Goal: Task Accomplishment & Management: Manage account settings

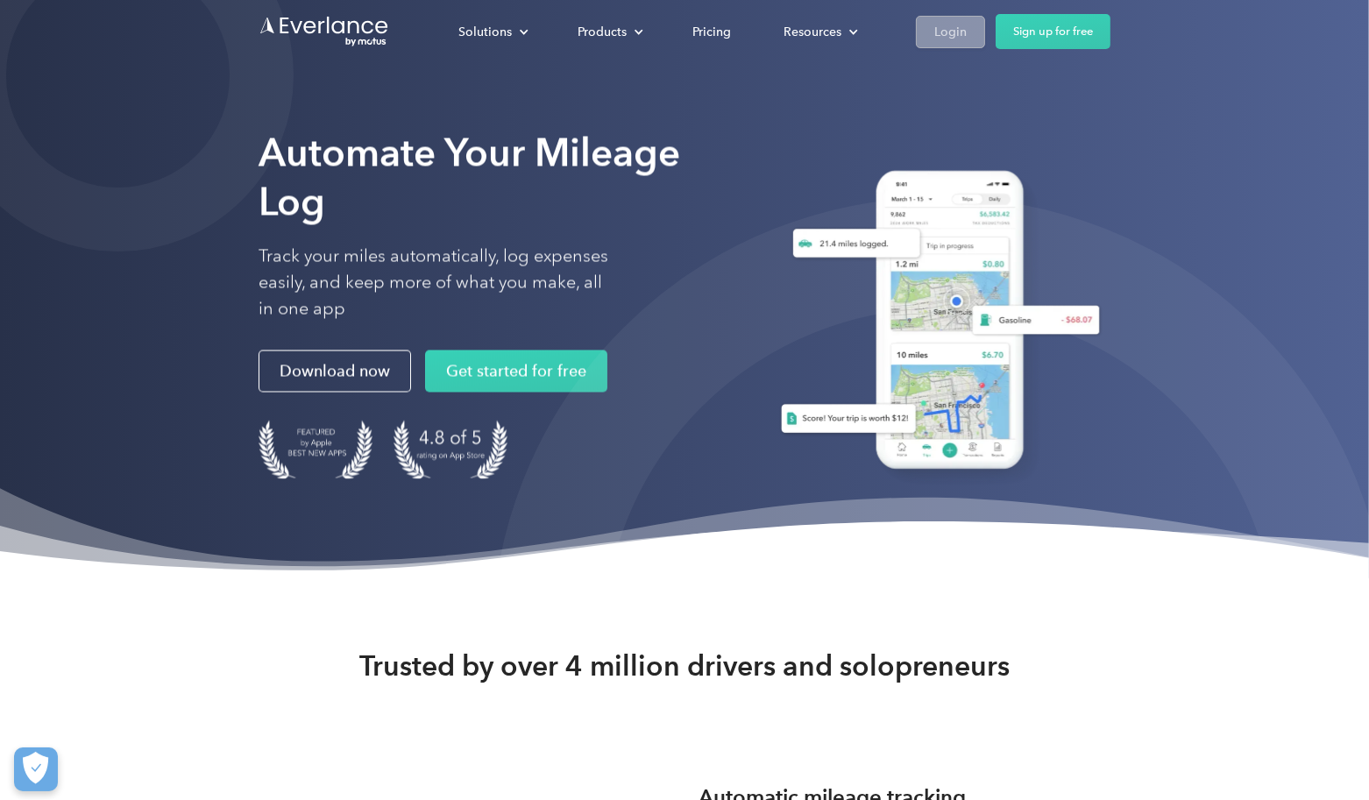
click at [969, 29] on link "Login" at bounding box center [950, 32] width 69 height 32
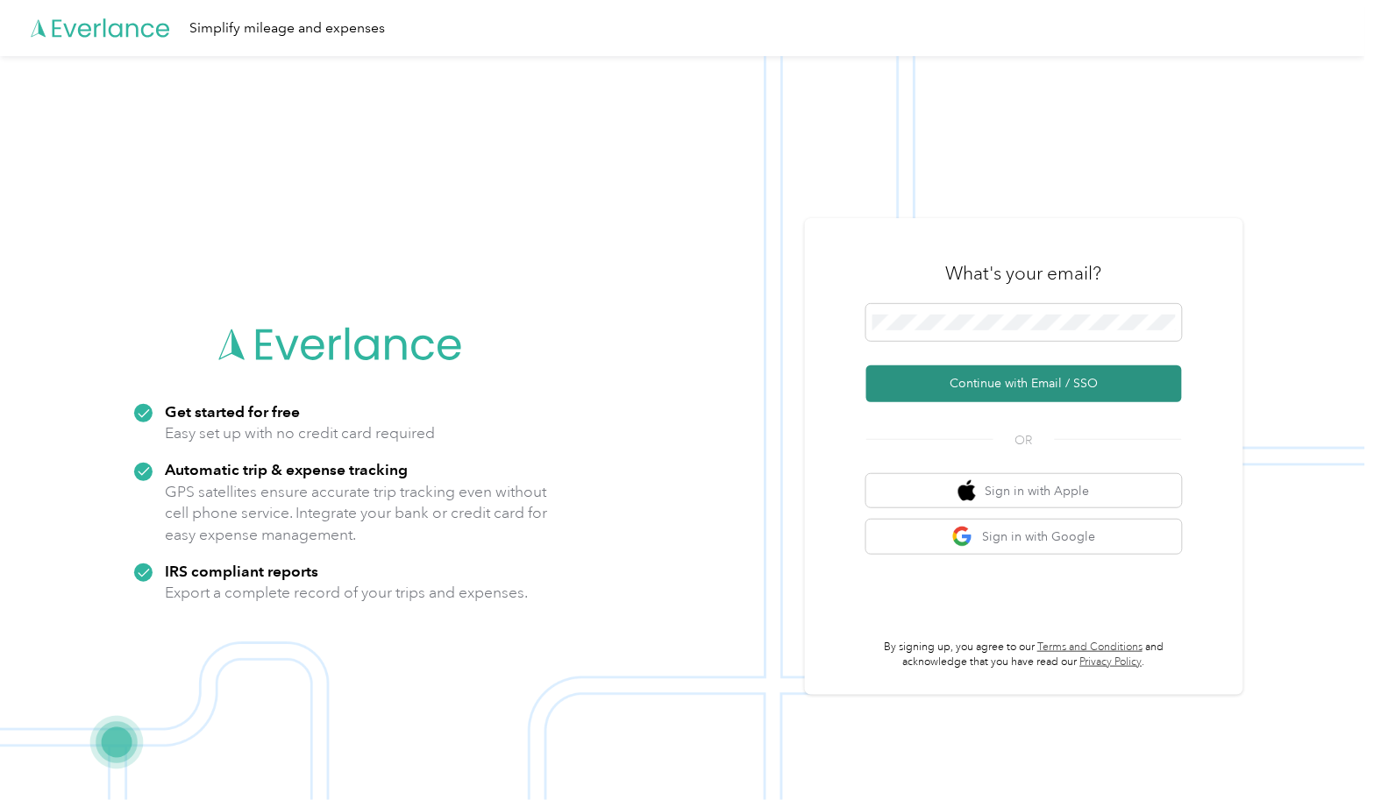
click at [1082, 383] on button "Continue with Email / SSO" at bounding box center [1024, 384] width 316 height 37
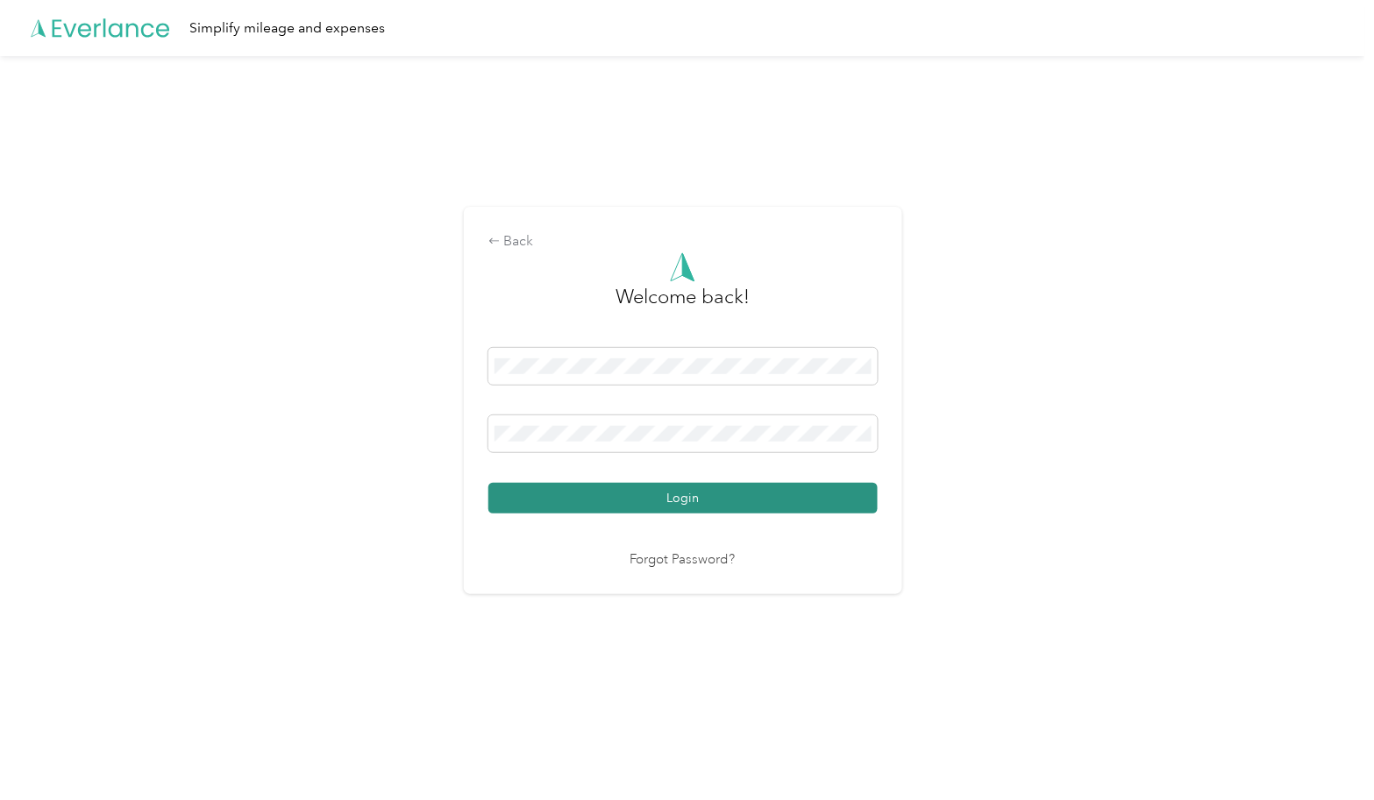
click at [813, 505] on button "Login" at bounding box center [682, 498] width 389 height 31
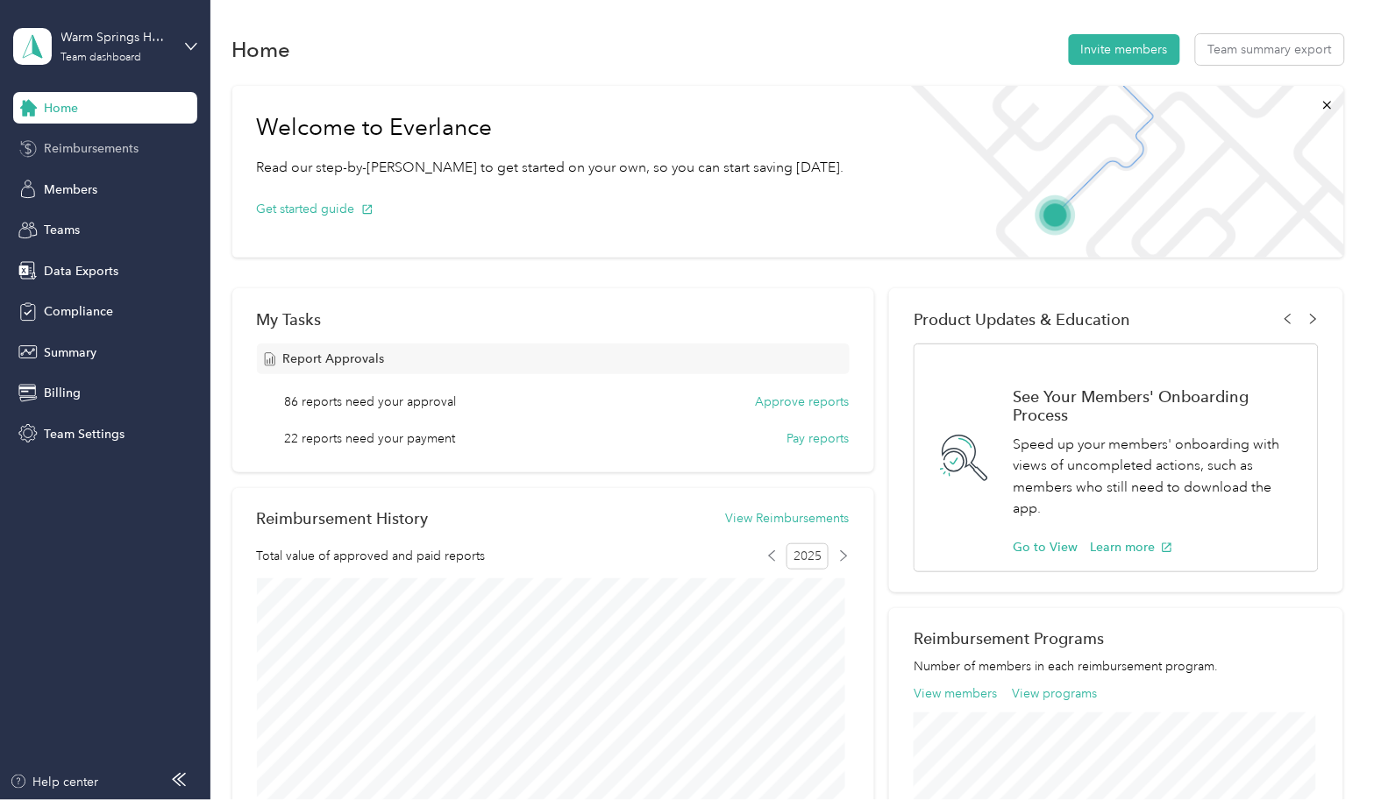
click at [83, 147] on span "Reimbursements" at bounding box center [91, 148] width 95 height 18
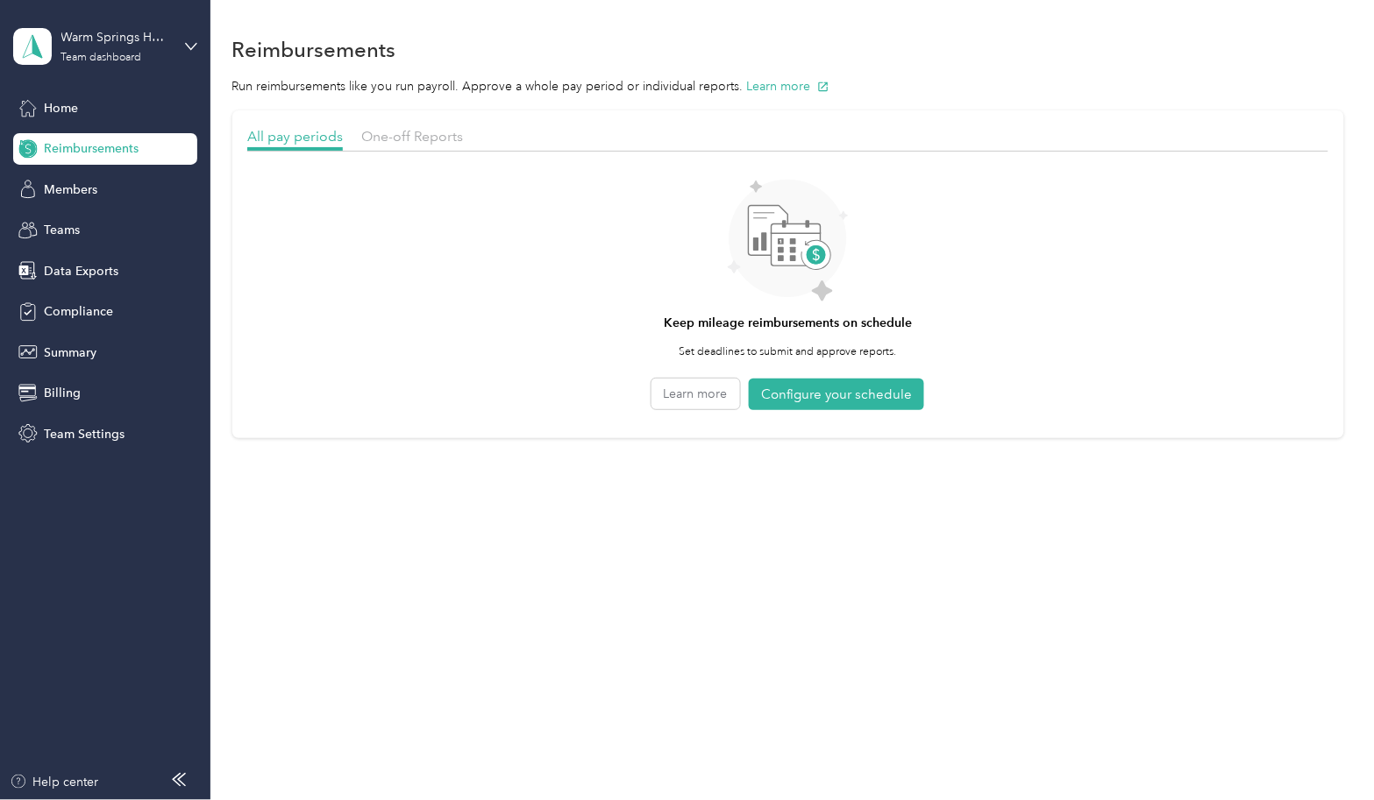
click at [403, 126] on div "One-off Reports" at bounding box center [412, 137] width 102 height 22
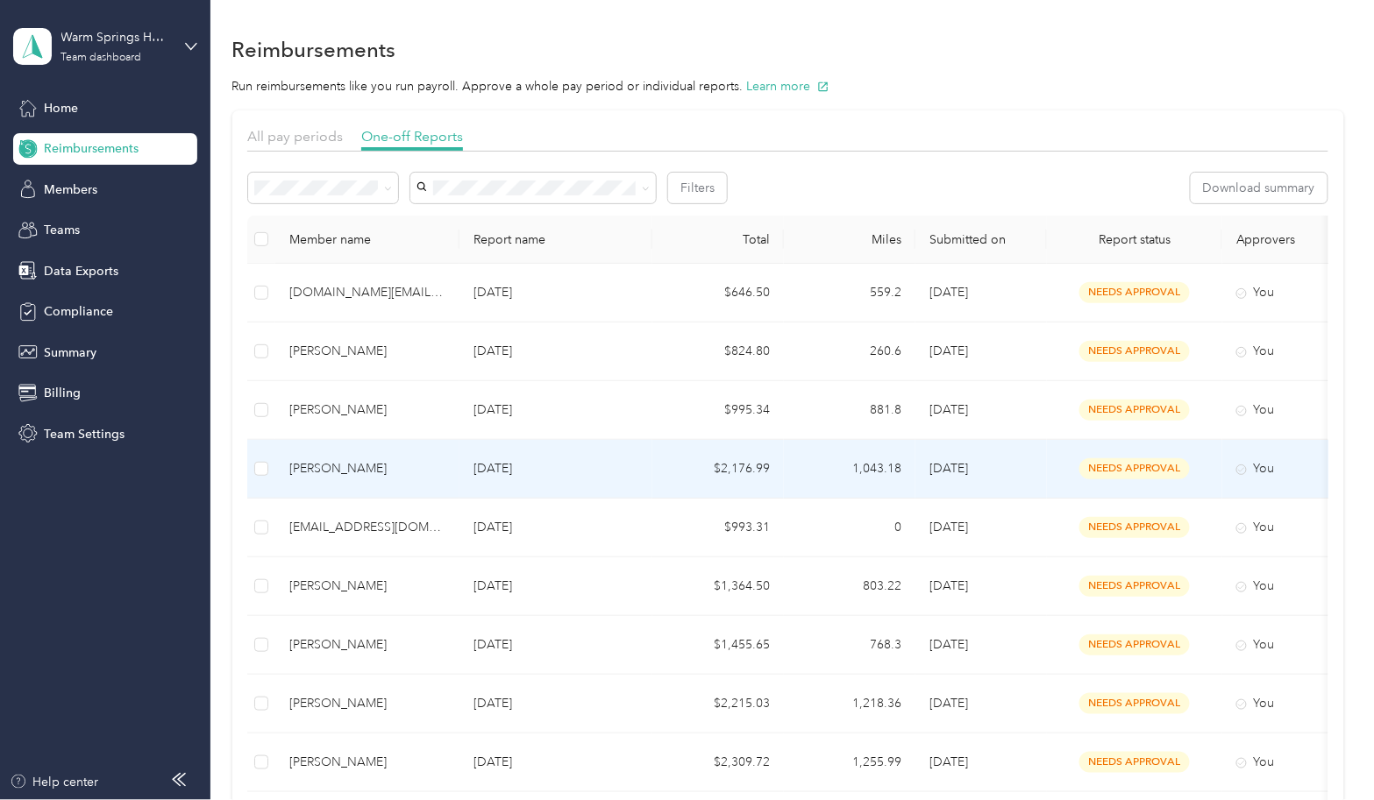
click at [436, 479] on td "[PERSON_NAME]" at bounding box center [367, 469] width 184 height 59
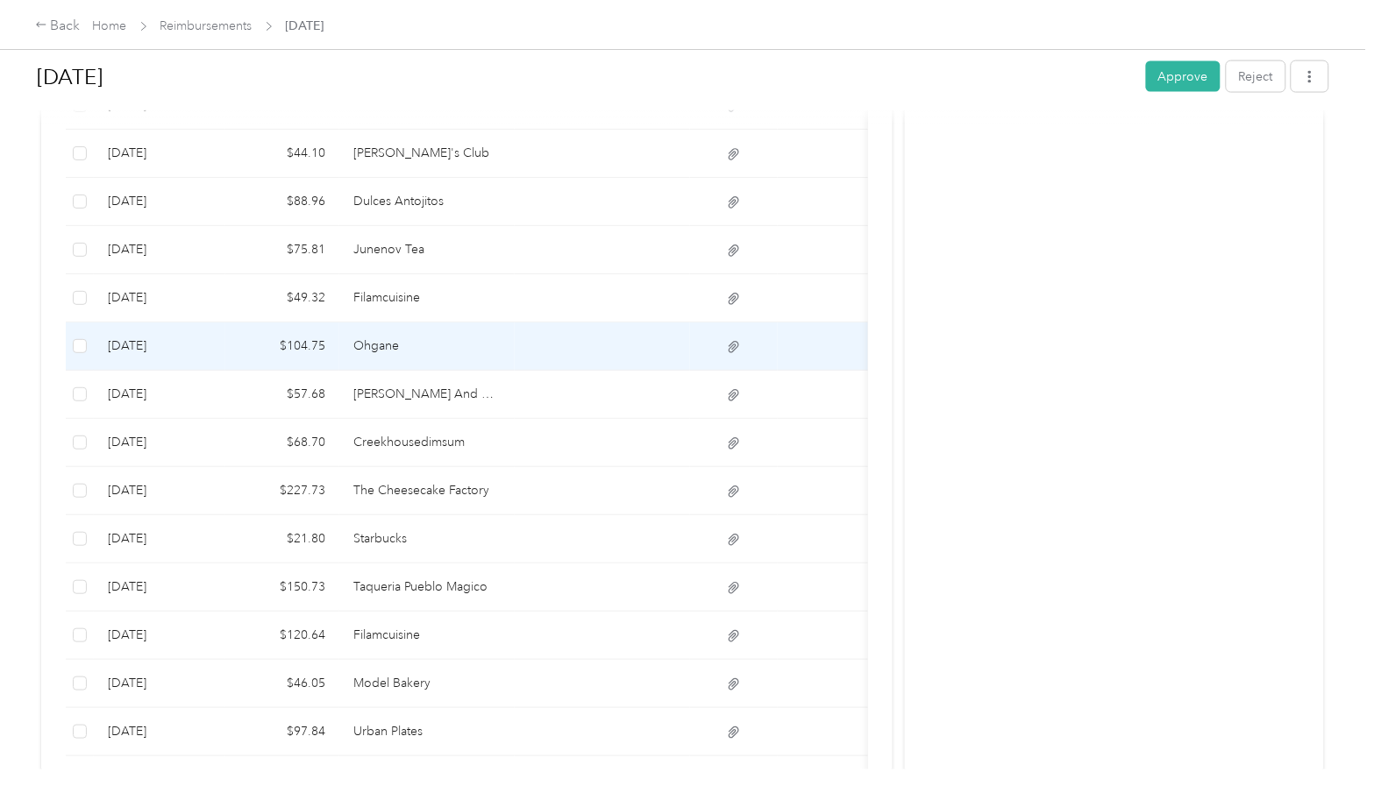
scroll to position [778, 0]
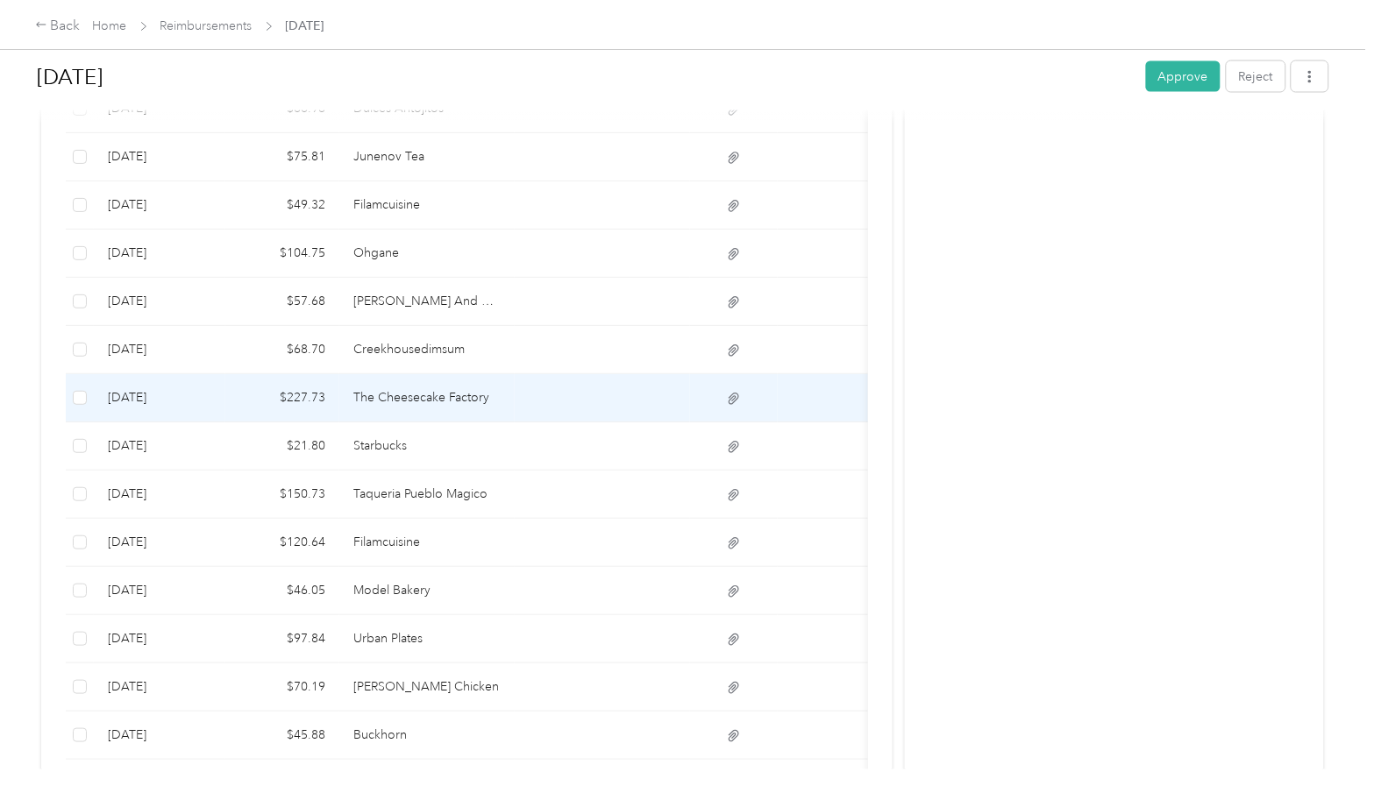
click at [517, 401] on td at bounding box center [602, 398] width 175 height 48
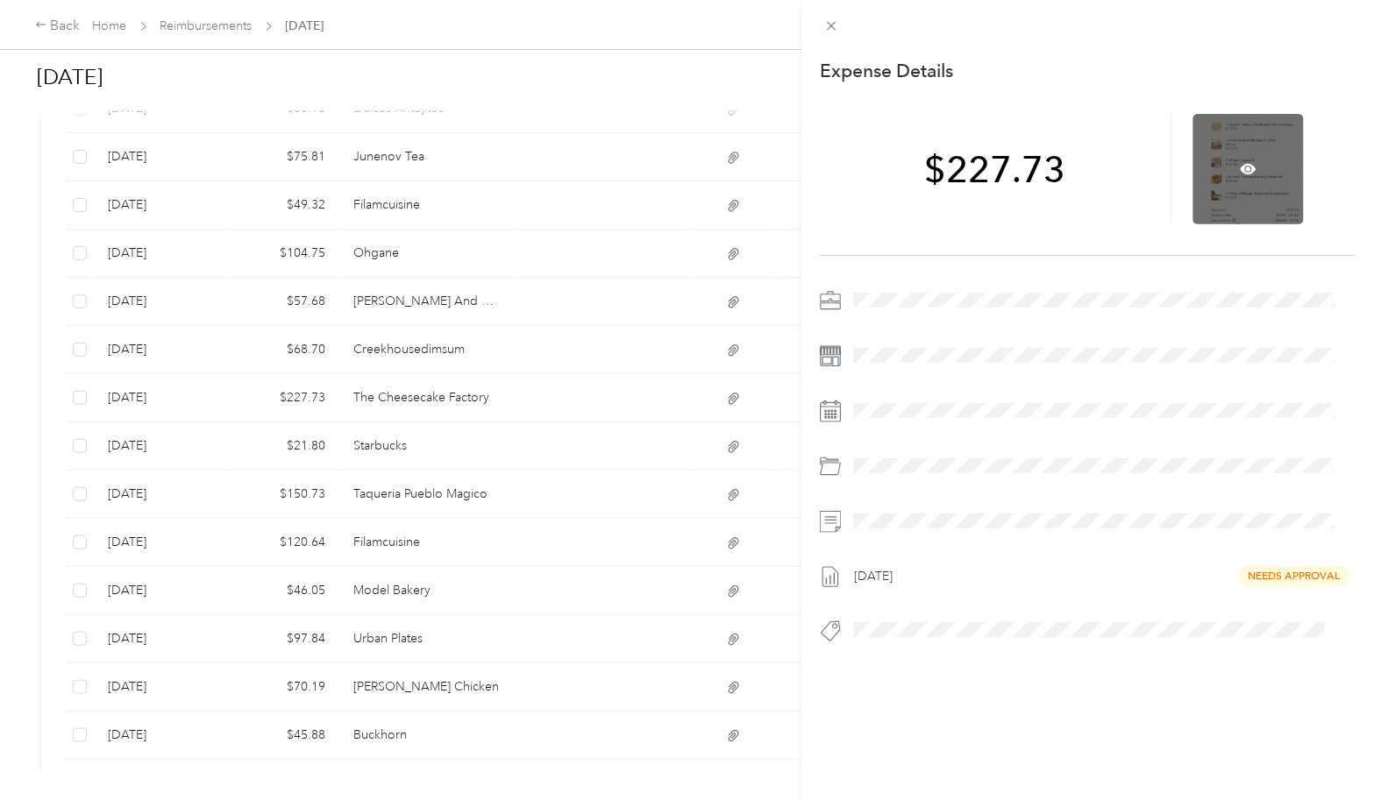
click at [1263, 187] on div at bounding box center [1248, 169] width 110 height 110
click at [1240, 167] on icon at bounding box center [1248, 169] width 16 height 16
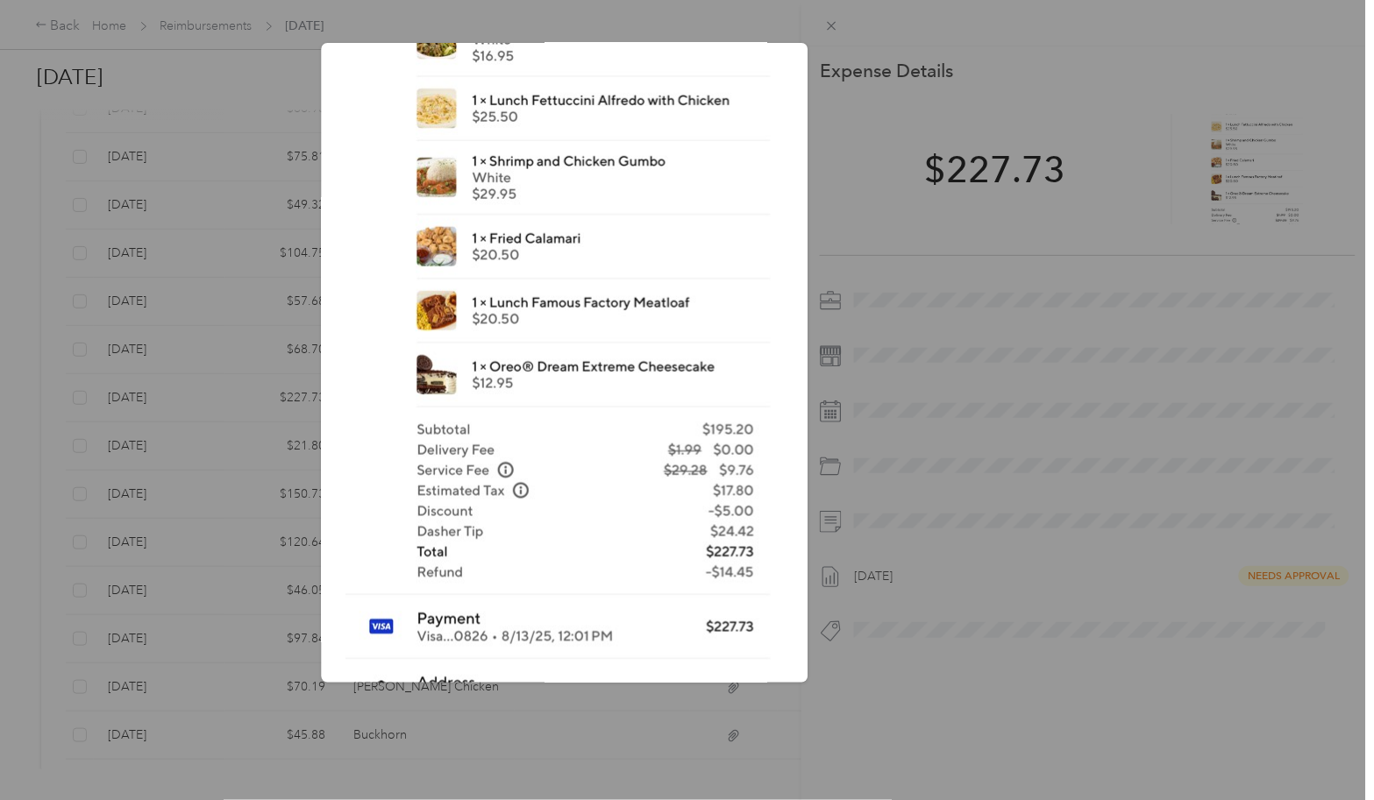
scroll to position [360, 0]
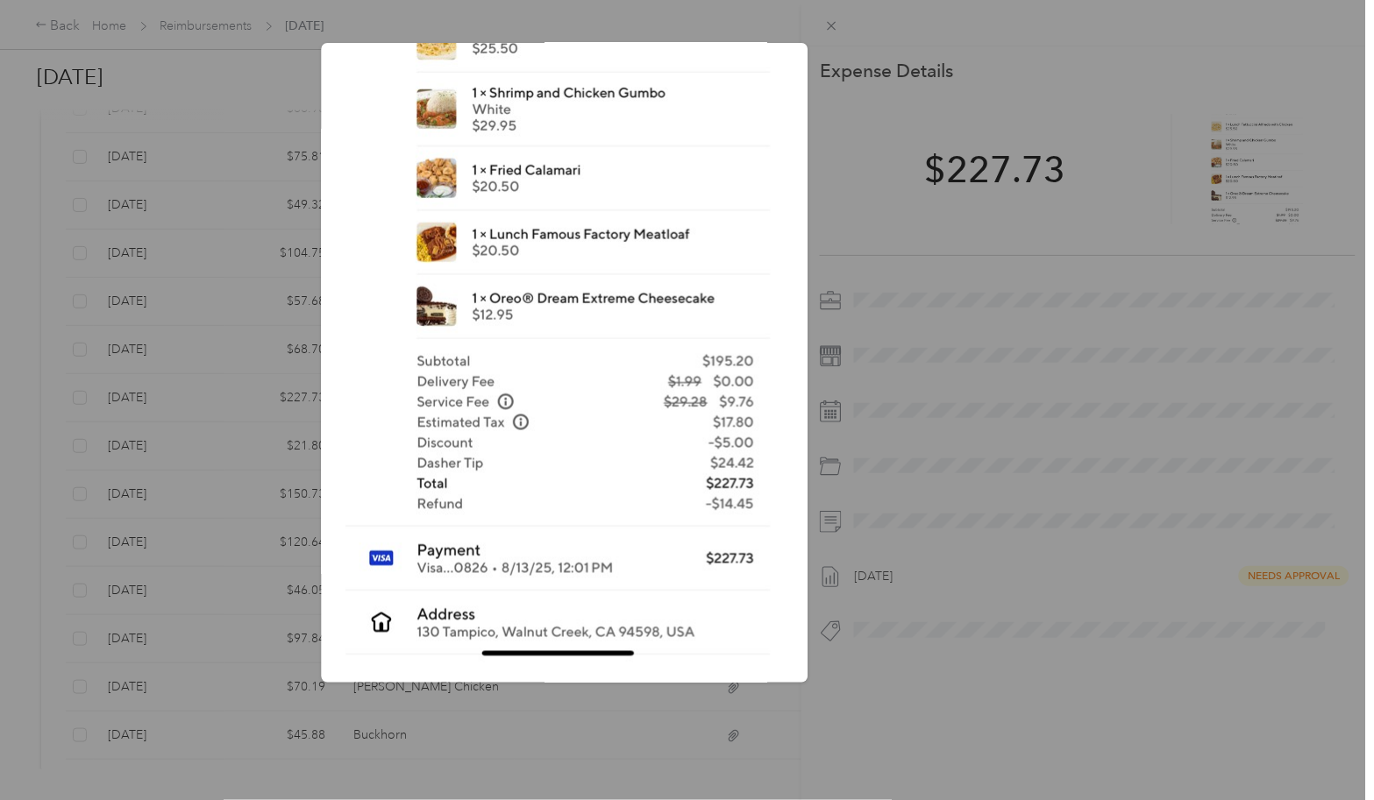
click at [857, 173] on div "Aug_30__2025" at bounding box center [930, 365] width 487 height 645
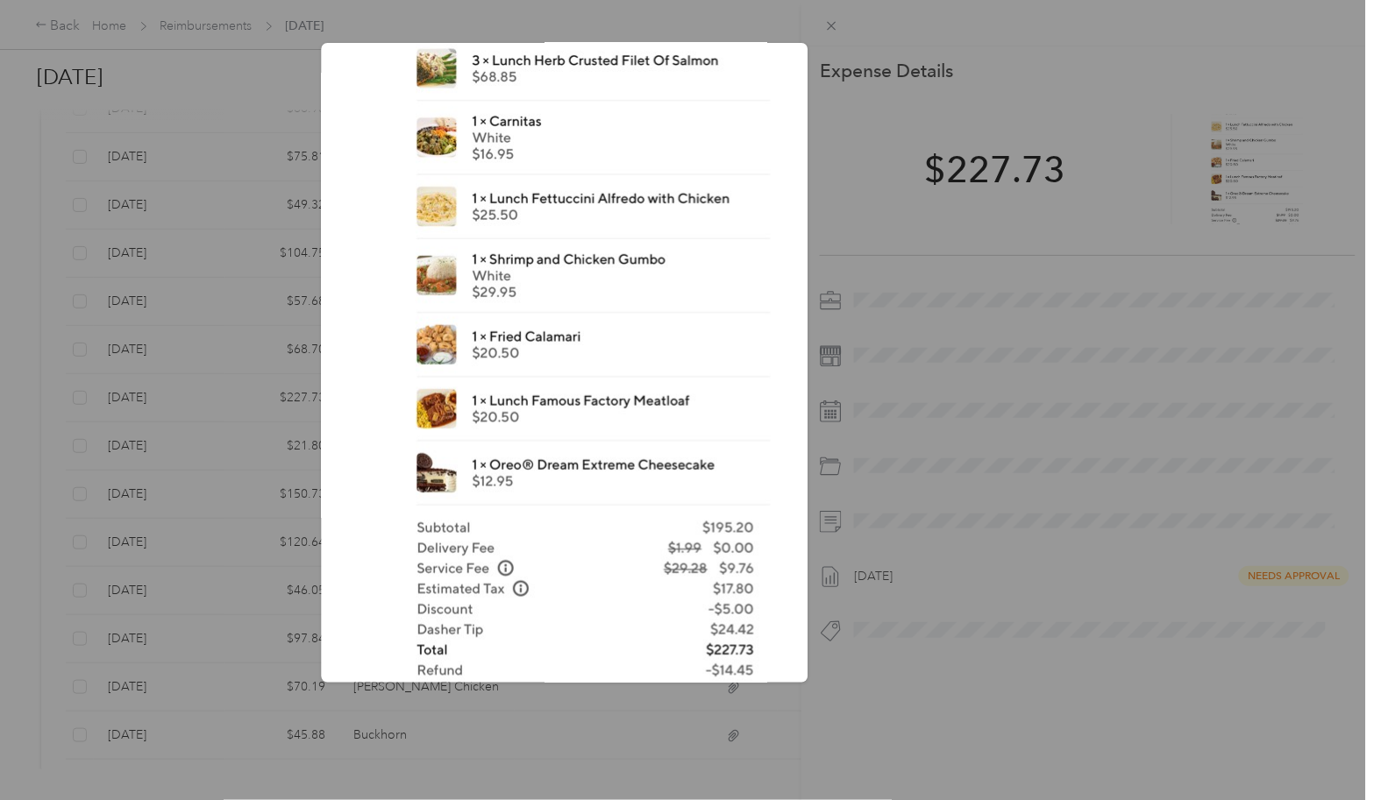
scroll to position [0, 0]
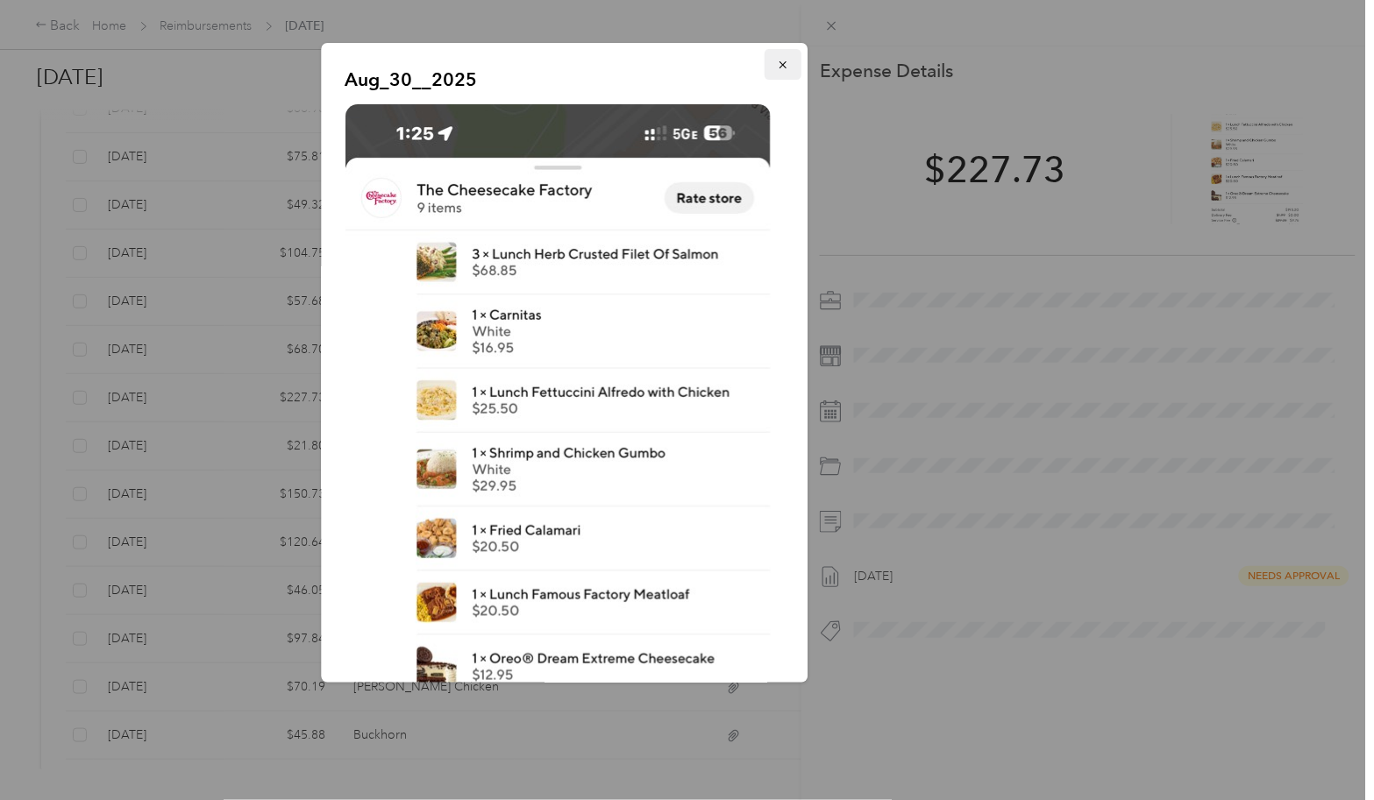
click at [777, 63] on icon "button" at bounding box center [783, 65] width 12 height 12
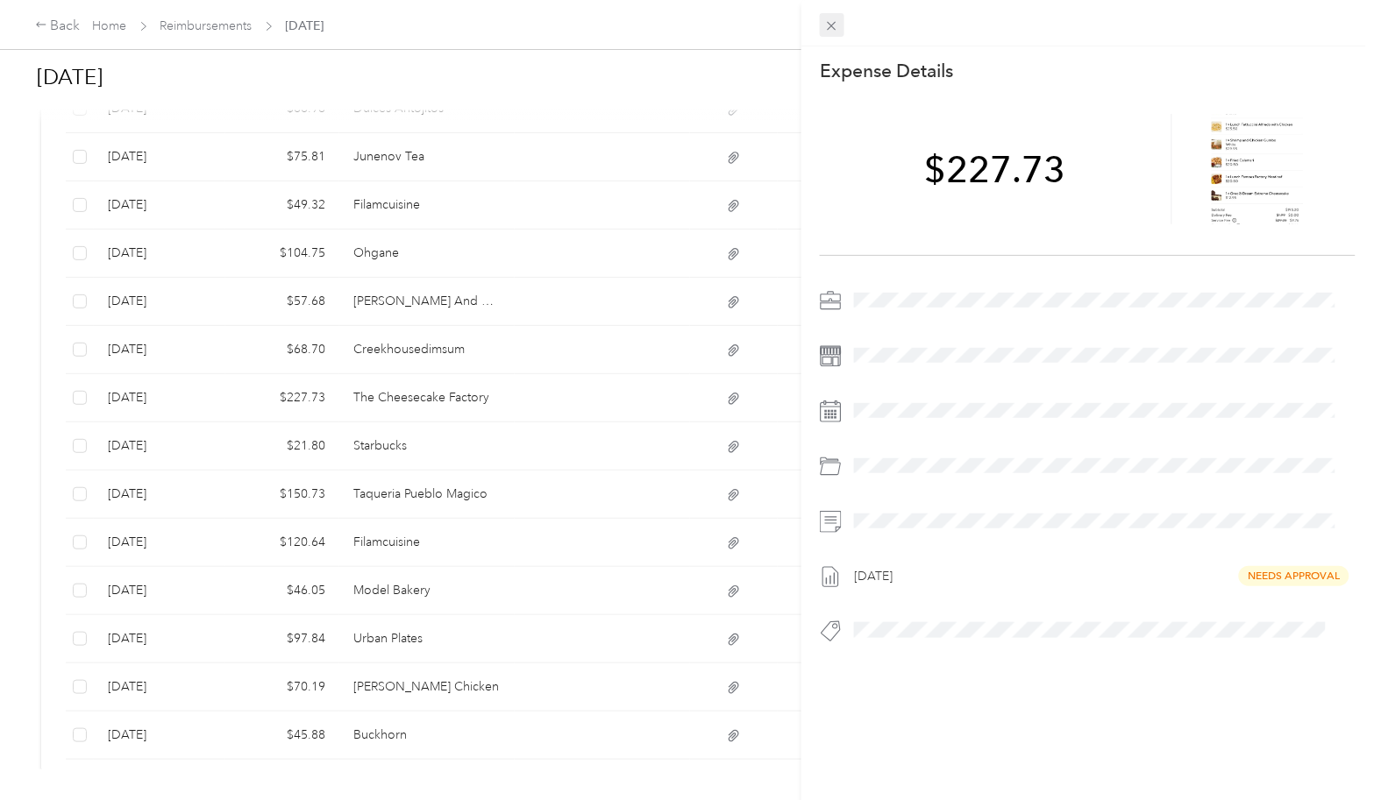
click at [829, 15] on span at bounding box center [832, 25] width 25 height 25
